Goal: Download file/media

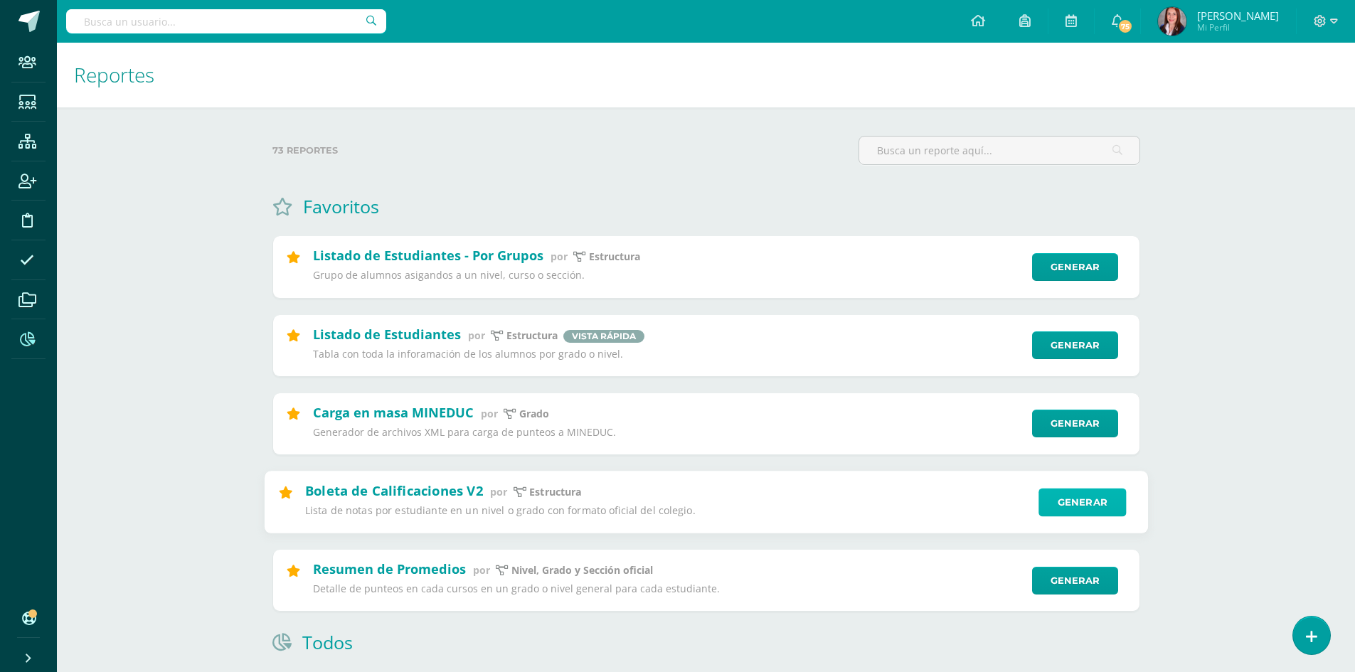
click at [1087, 496] on link "Generar" at bounding box center [1081, 502] width 87 height 28
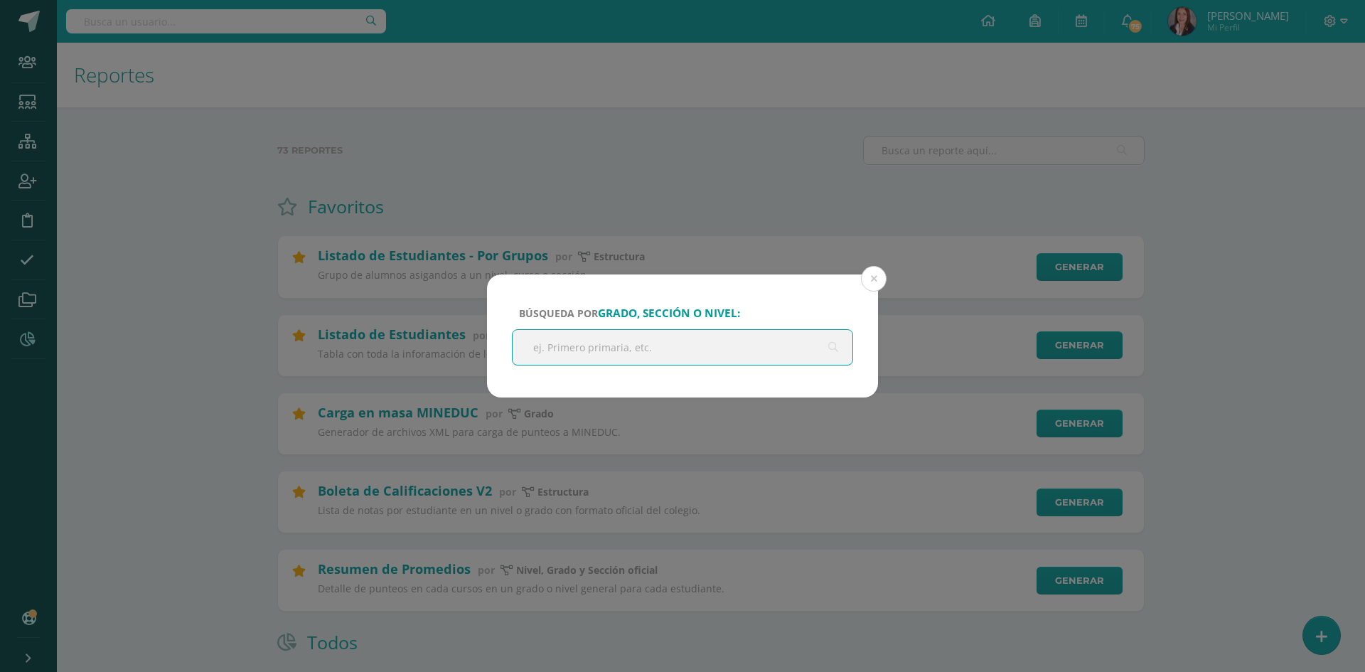
click at [623, 345] on input "text" at bounding box center [683, 347] width 340 height 35
type input "IV curso"
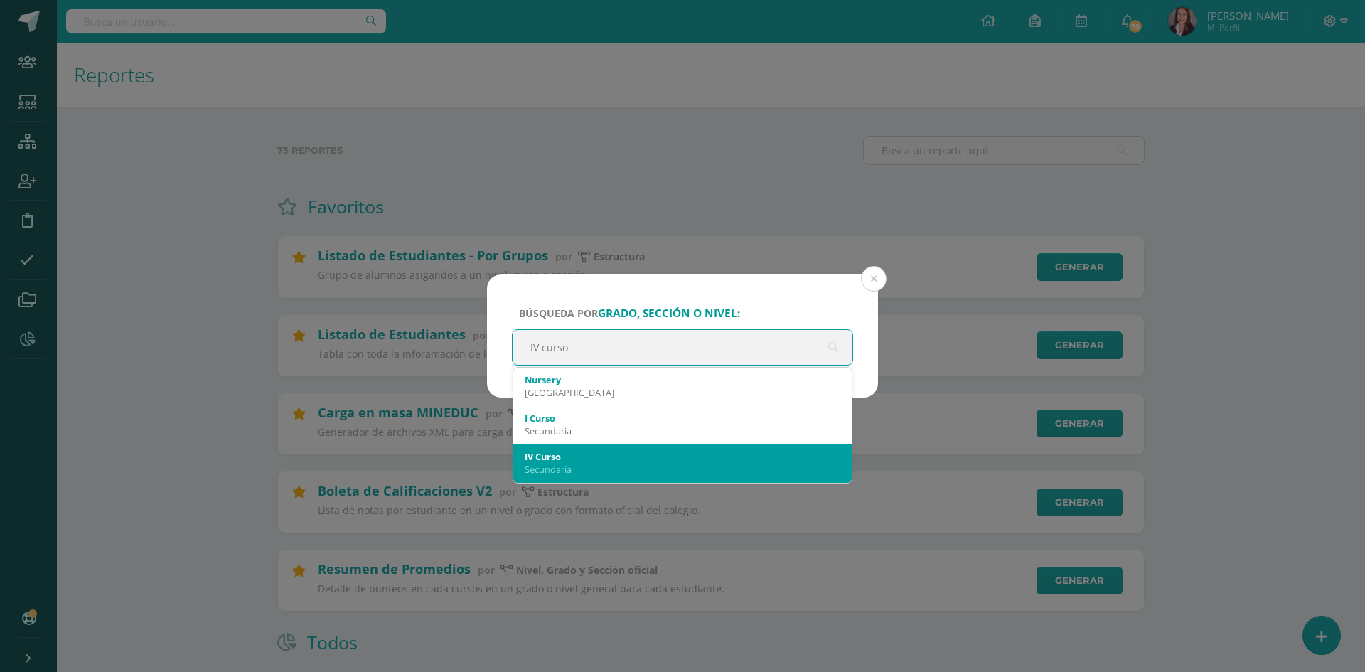
click at [561, 454] on div "IV Curso" at bounding box center [683, 456] width 316 height 13
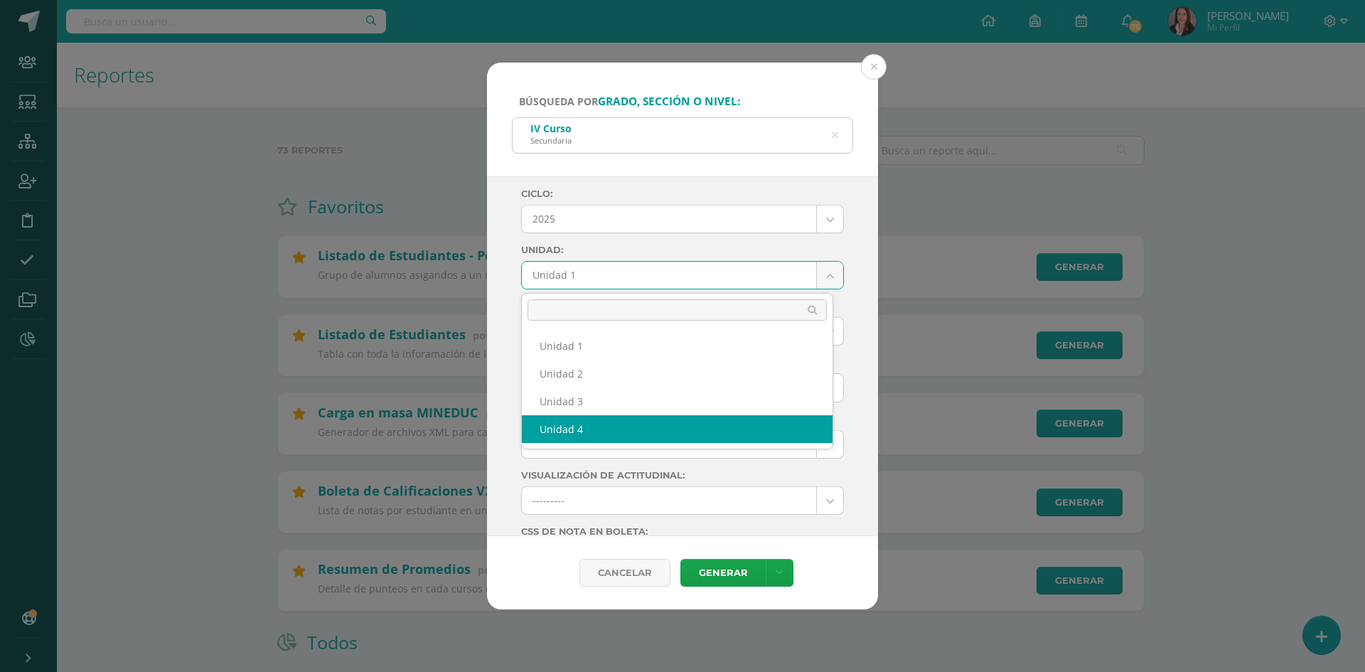
select select "Unidad 4"
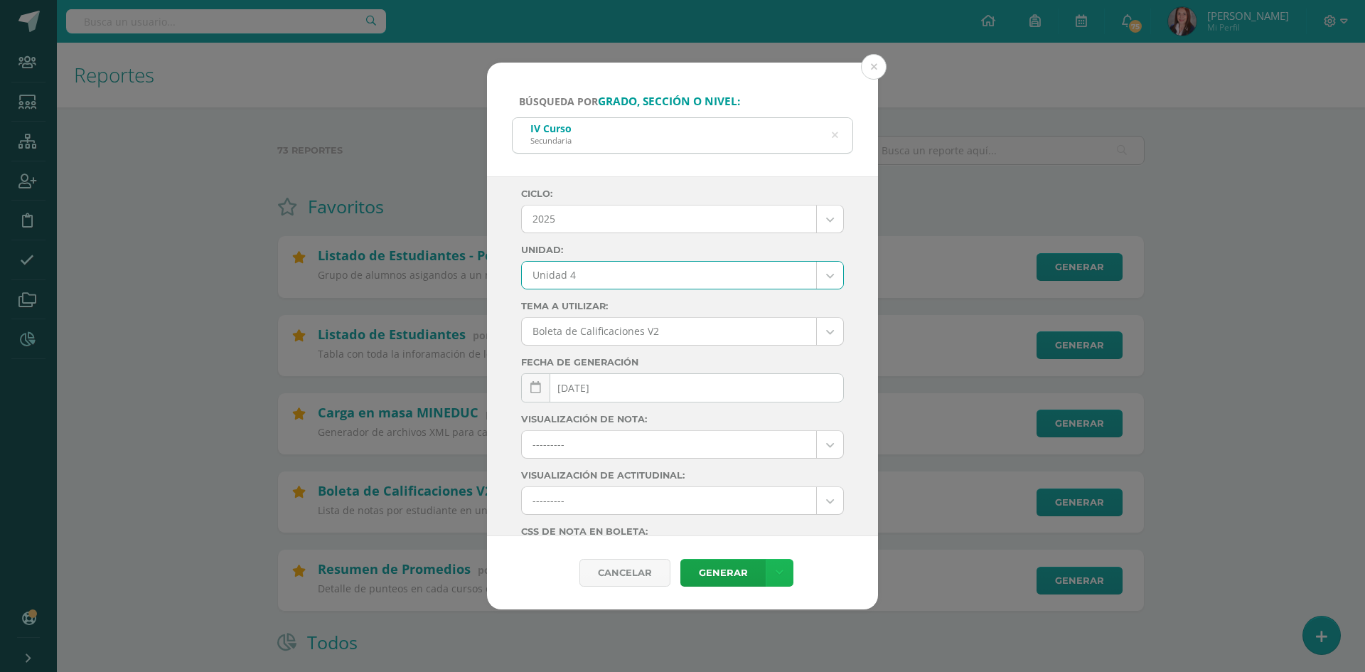
click at [781, 570] on icon at bounding box center [780, 573] width 8 height 12
click at [763, 506] on link "Descargar como PDF" at bounding box center [778, 503] width 151 height 22
click at [1222, 213] on div "Búsqueda por grado, sección o nivel: IV Curso Secundaria IV curso Ciclo: 2025 2…" at bounding box center [683, 337] width 1354 height 548
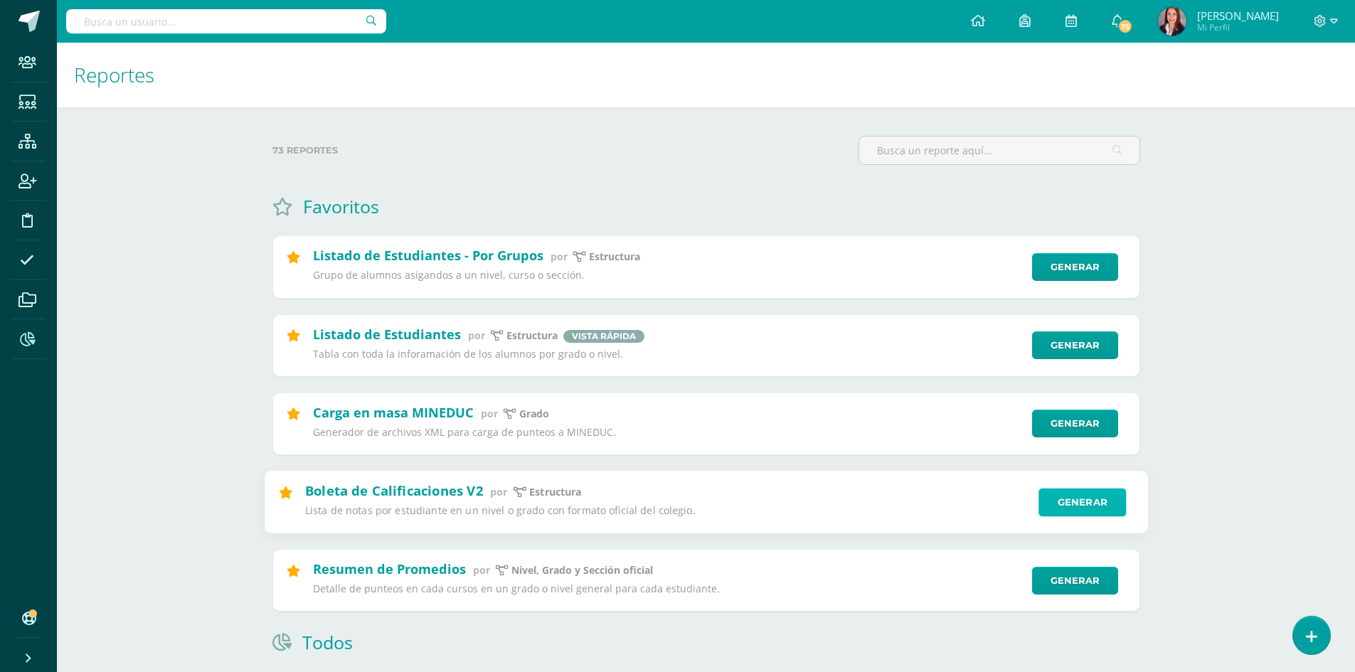
click at [1083, 504] on link "Generar" at bounding box center [1081, 502] width 87 height 28
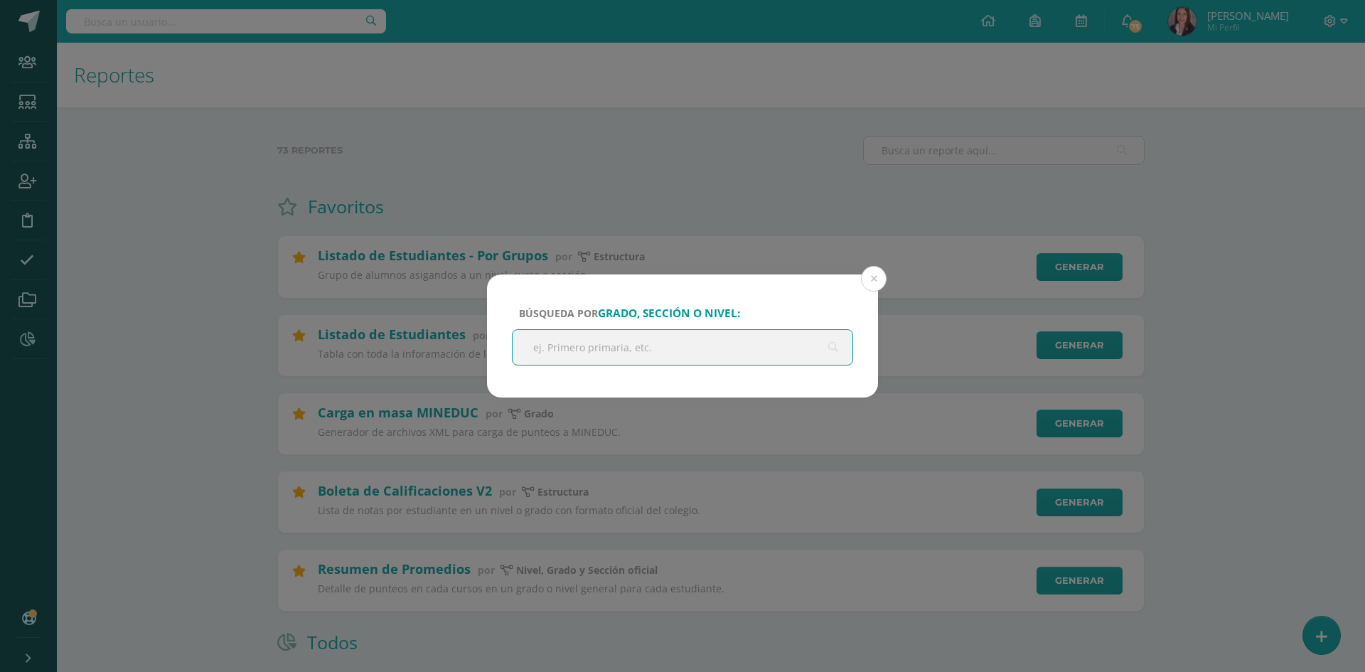
click at [587, 343] on input "text" at bounding box center [683, 347] width 340 height 35
type input "IV curso"
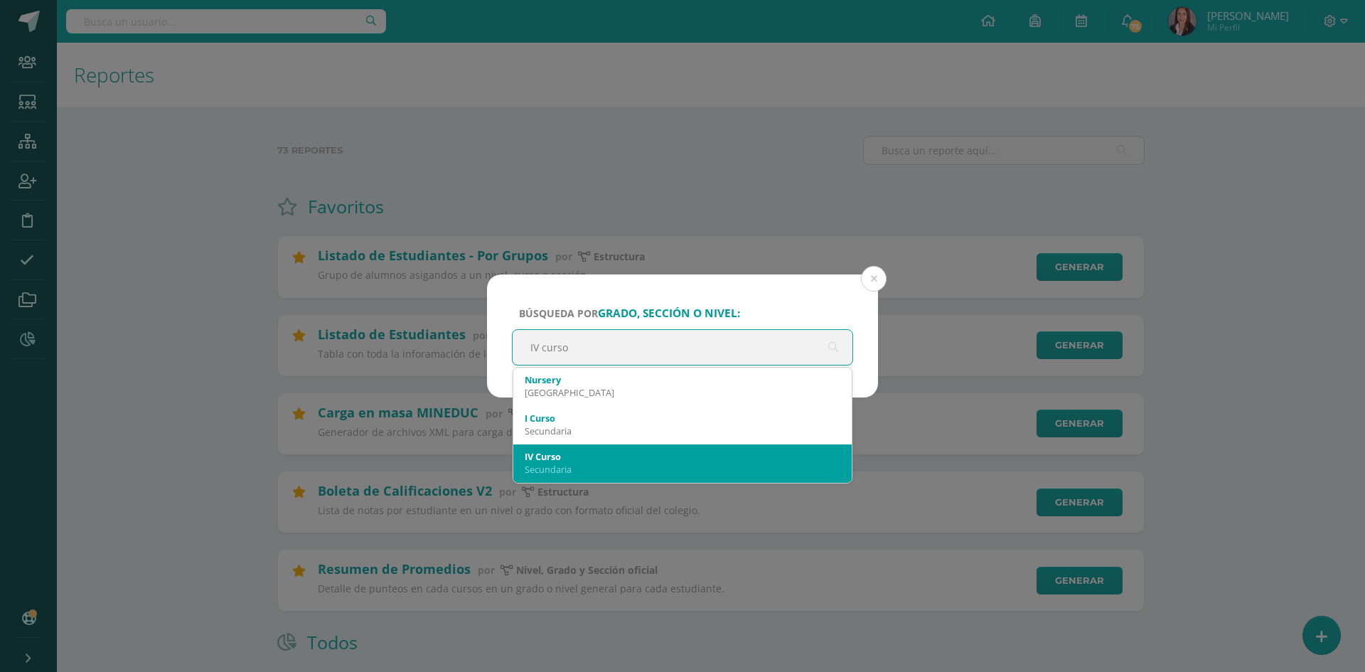
click at [534, 452] on div "IV Curso" at bounding box center [683, 456] width 316 height 13
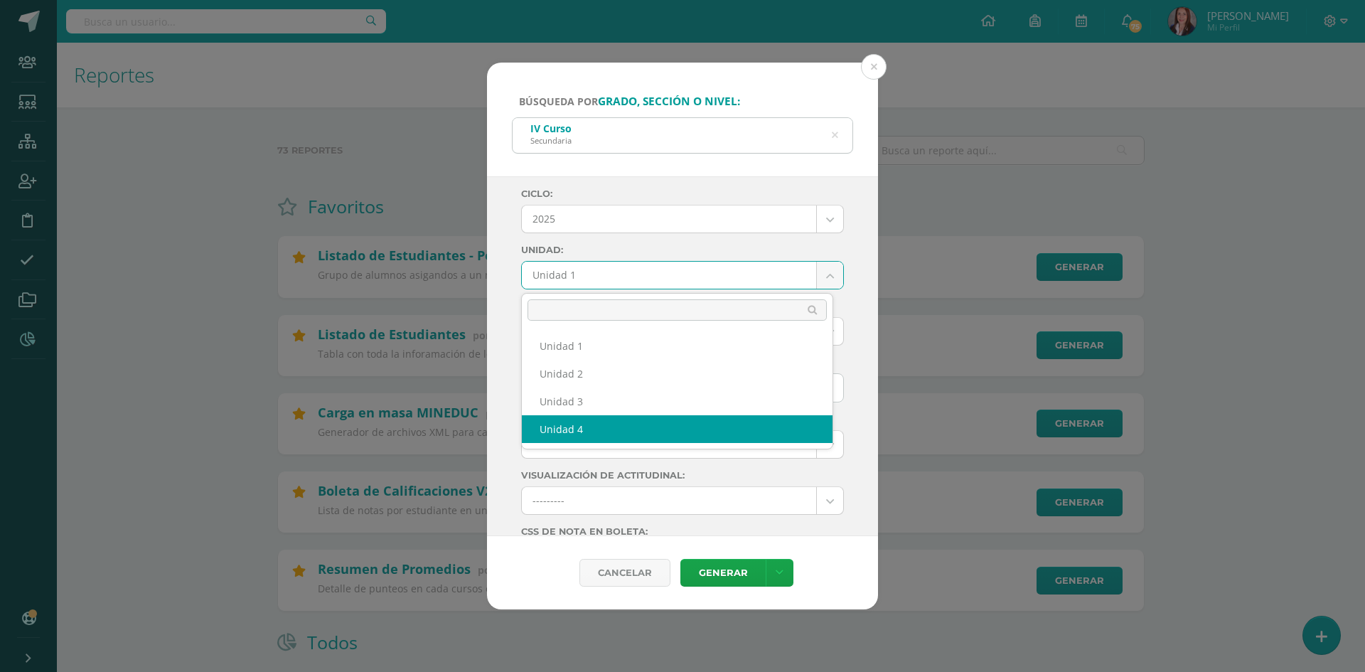
select select "Unidad 4"
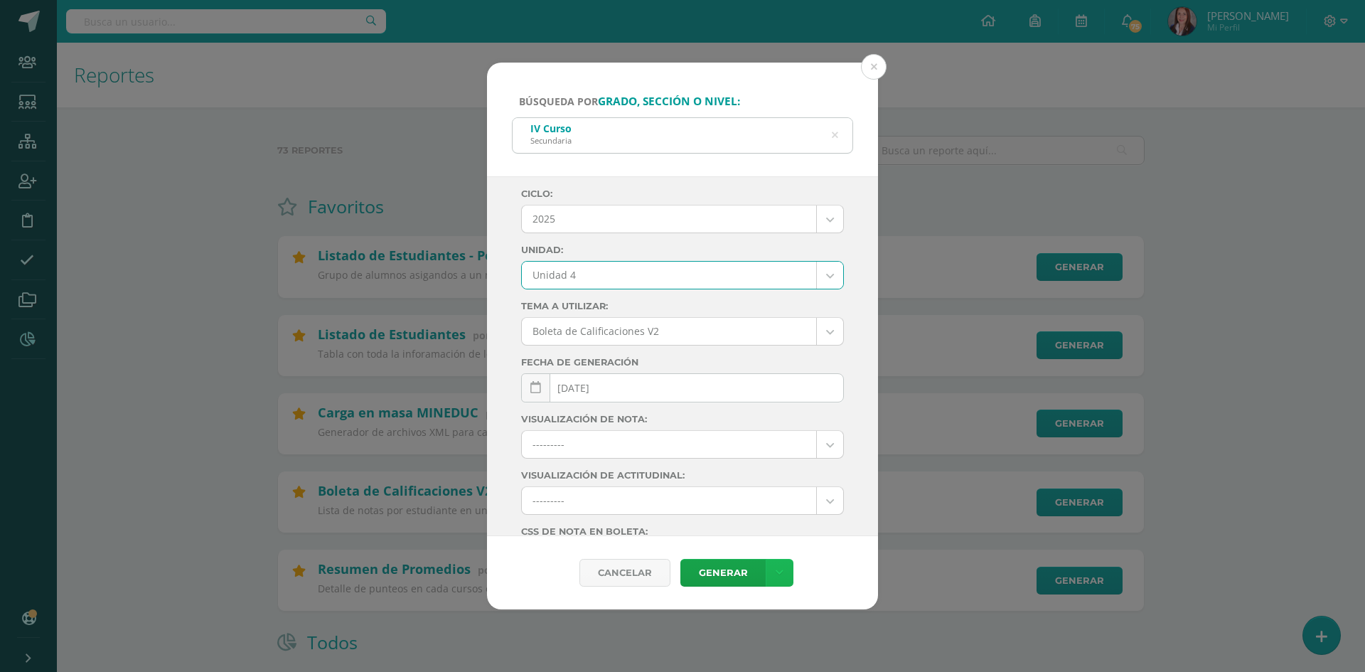
click at [782, 573] on link at bounding box center [780, 573] width 28 height 28
click at [772, 506] on link "Descargar como PDF" at bounding box center [778, 503] width 151 height 22
